Goal: Transaction & Acquisition: Download file/media

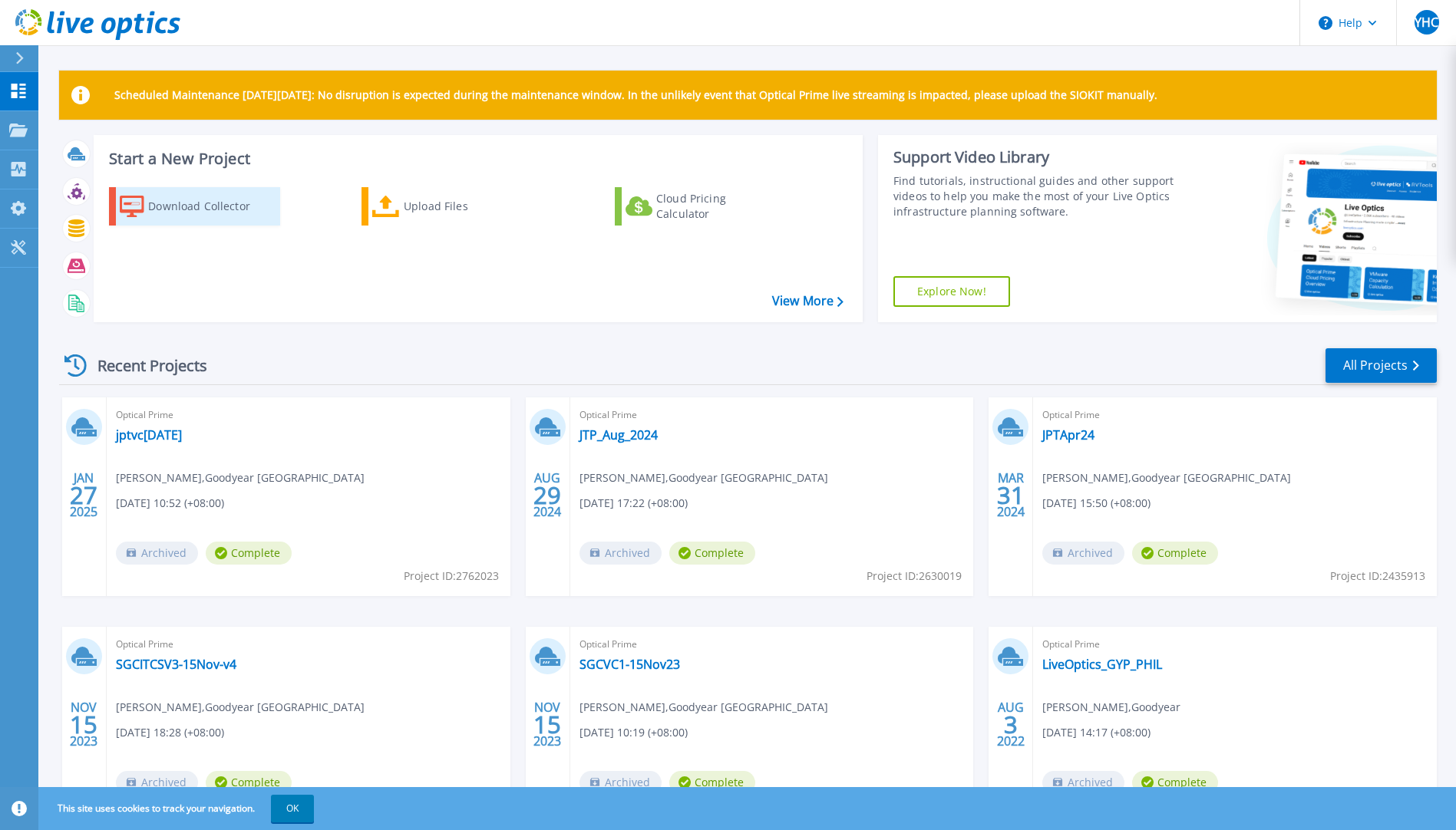
click at [215, 208] on div "Download Collector" at bounding box center [209, 205] width 123 height 31
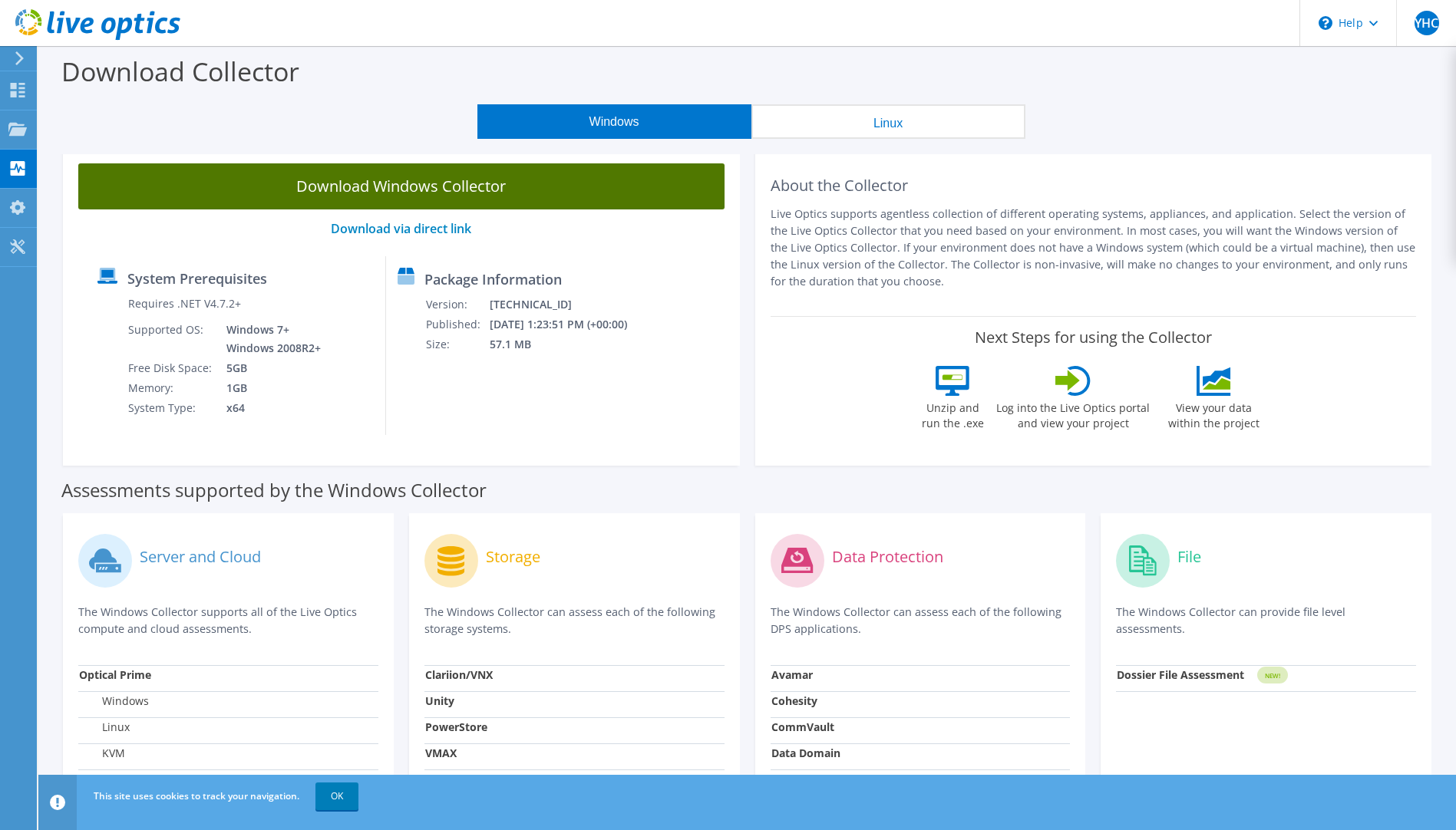
click at [370, 194] on link "Download Windows Collector" at bounding box center [402, 187] width 646 height 46
